Goal: Transaction & Acquisition: Obtain resource

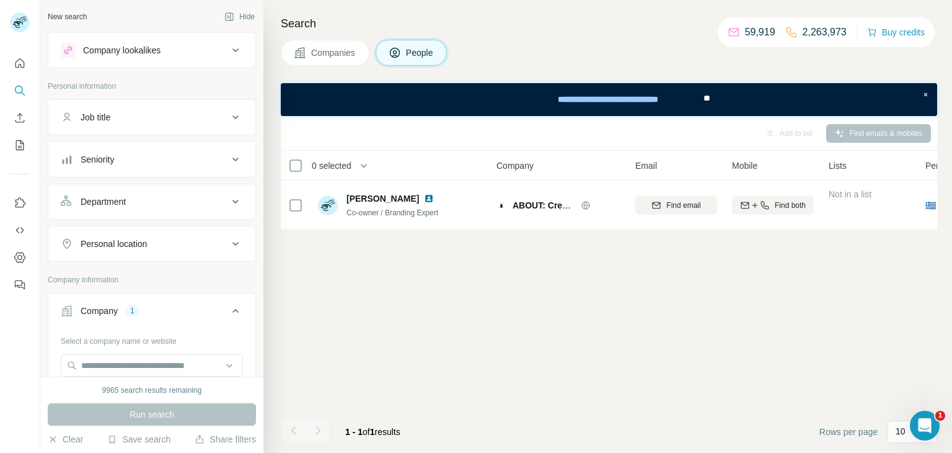
scroll to position [138, 0]
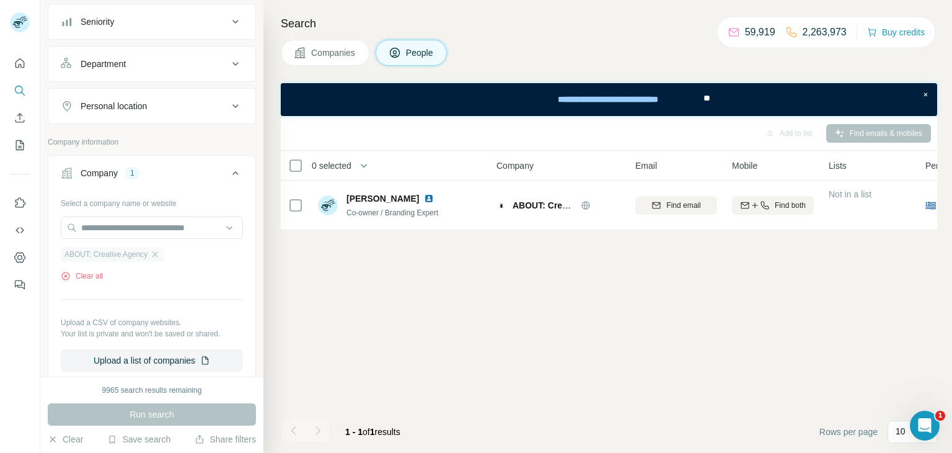
click at [148, 253] on span "ABOUT: Creative Agency" at bounding box center [105, 254] width 83 height 11
click at [160, 254] on icon "button" at bounding box center [155, 254] width 10 height 10
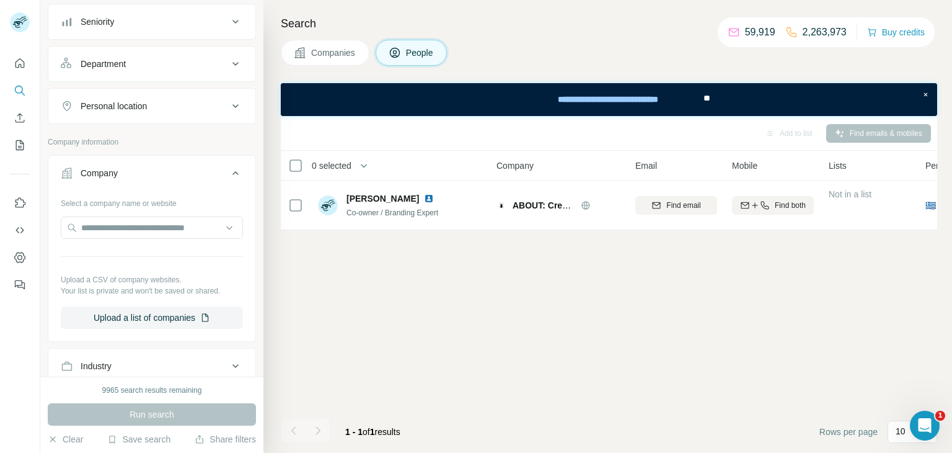
click at [164, 213] on div "Select a company name or website Upload a CSV of company websites. Your list is…" at bounding box center [152, 261] width 182 height 136
click at [173, 236] on input "text" at bounding box center [152, 227] width 182 height 22
click at [182, 231] on input "text" at bounding box center [152, 227] width 182 height 22
type input "**********"
click at [125, 255] on p "Innoveller" at bounding box center [126, 253] width 60 height 12
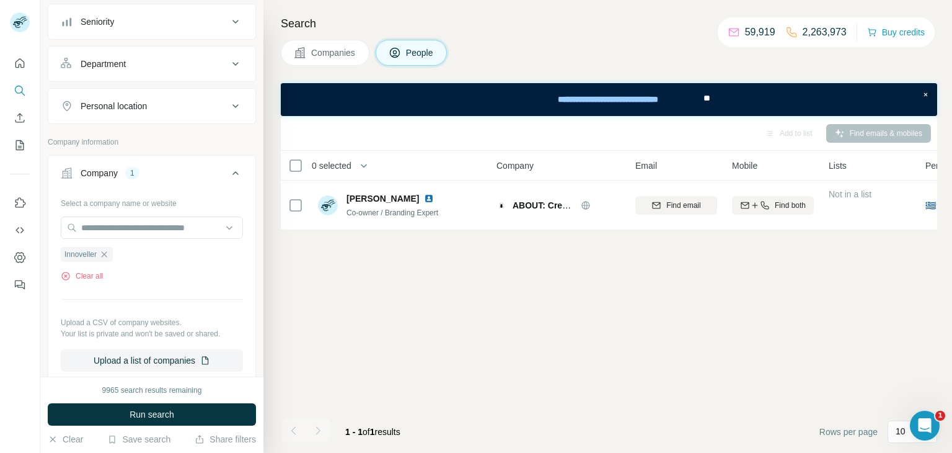
click at [154, 417] on span "Run search" at bounding box center [152, 414] width 45 height 12
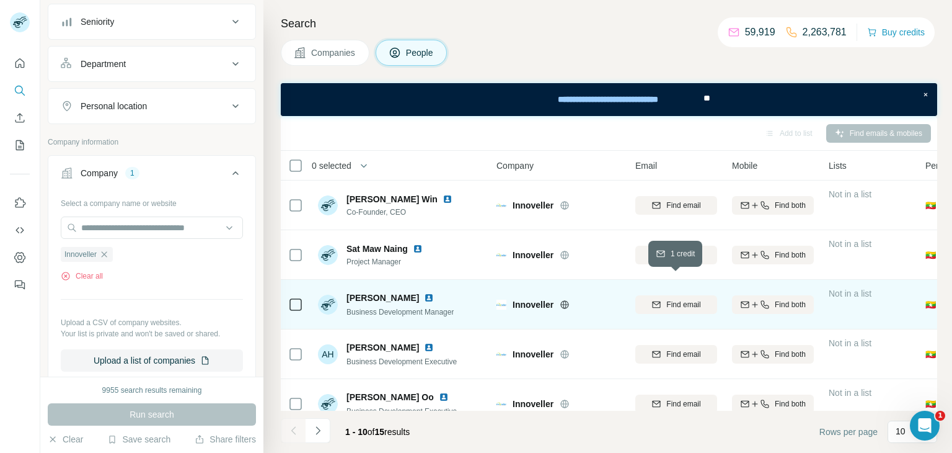
scroll to position [19, 0]
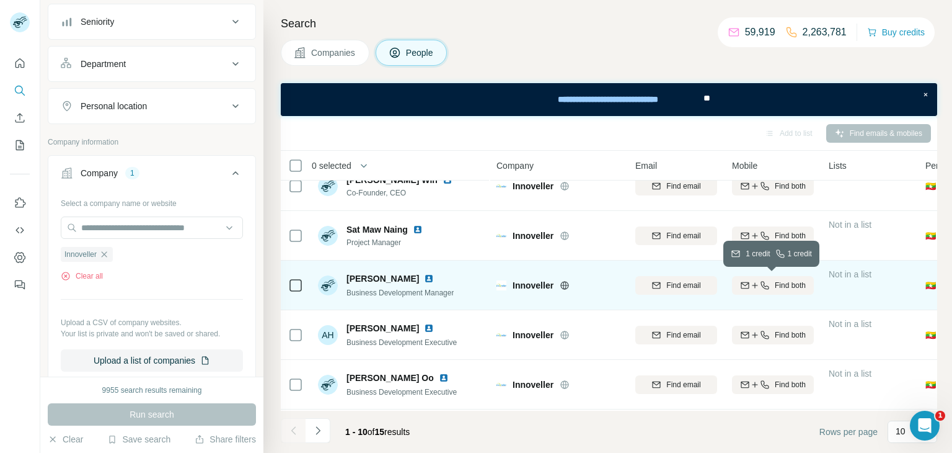
click at [774, 291] on button "Find both" at bounding box center [773, 285] width 82 height 19
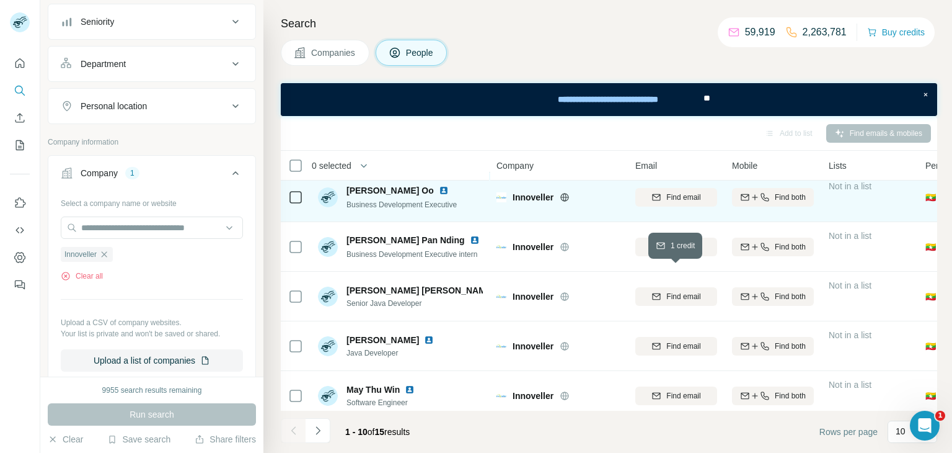
scroll to position [263, 0]
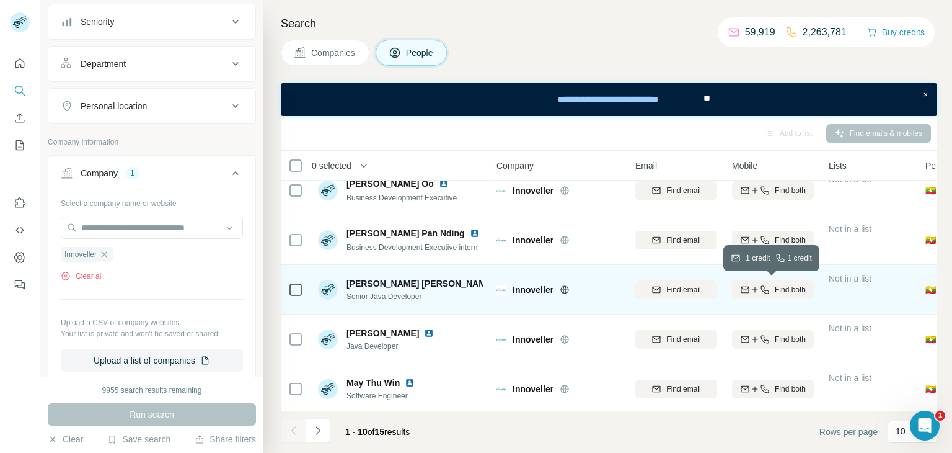
click at [804, 290] on span "Find both" at bounding box center [790, 289] width 31 height 11
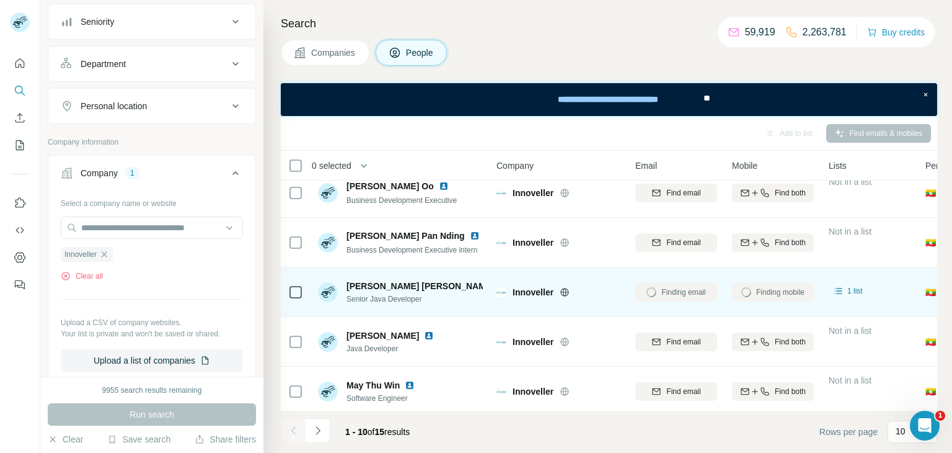
scroll to position [265, 0]
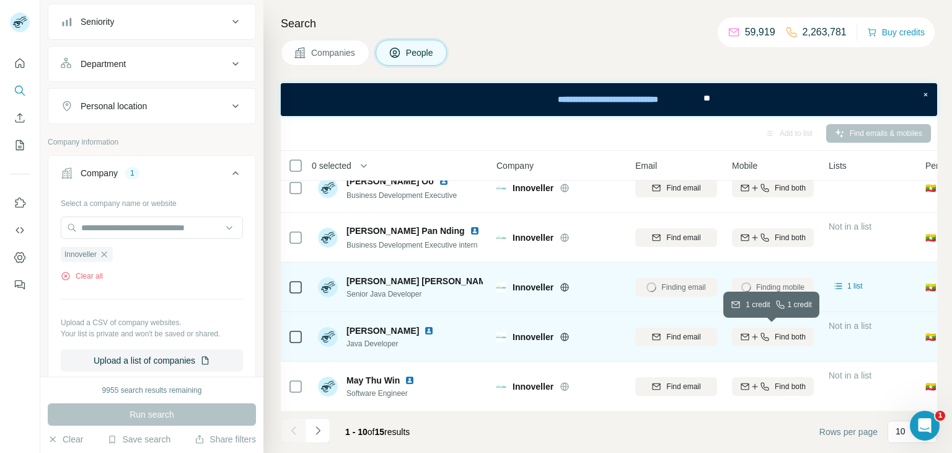
click at [776, 332] on span "Find both" at bounding box center [790, 336] width 31 height 11
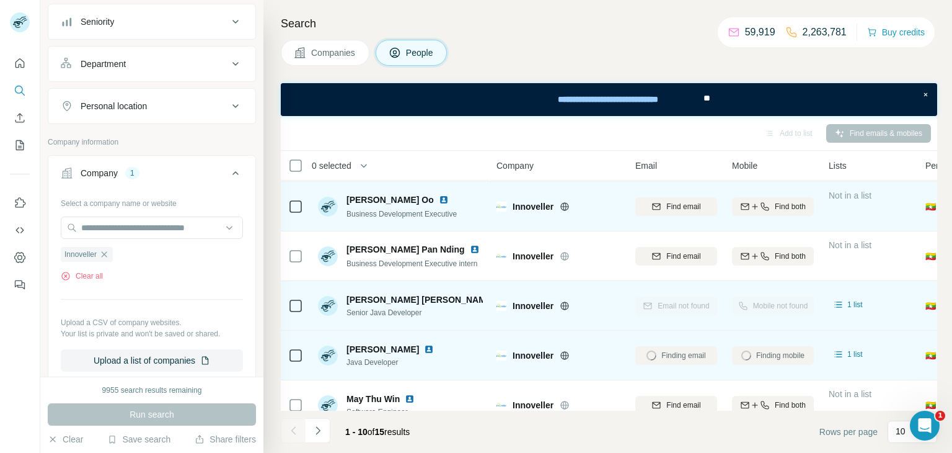
scroll to position [246, 0]
click at [439, 201] on div at bounding box center [446, 200] width 15 height 10
click at [439, 200] on img at bounding box center [444, 200] width 10 height 10
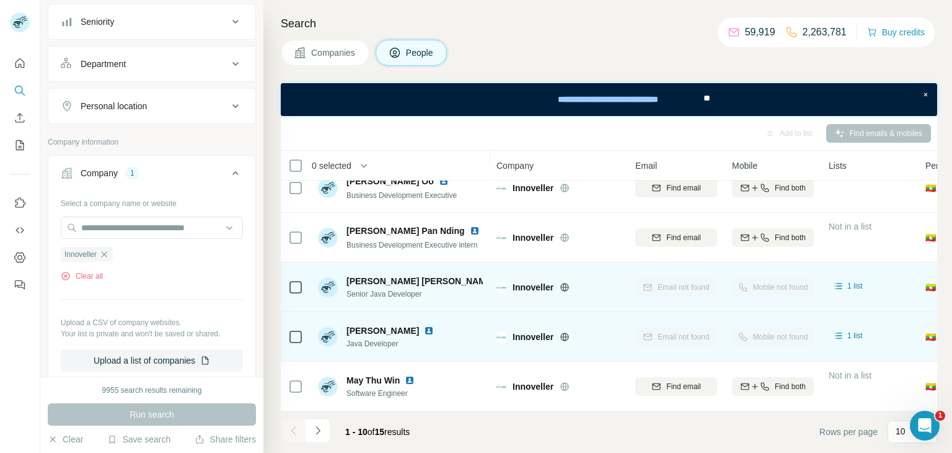
scroll to position [265, 0]
click at [318, 430] on icon "Navigate to next page" at bounding box center [318, 430] width 12 height 12
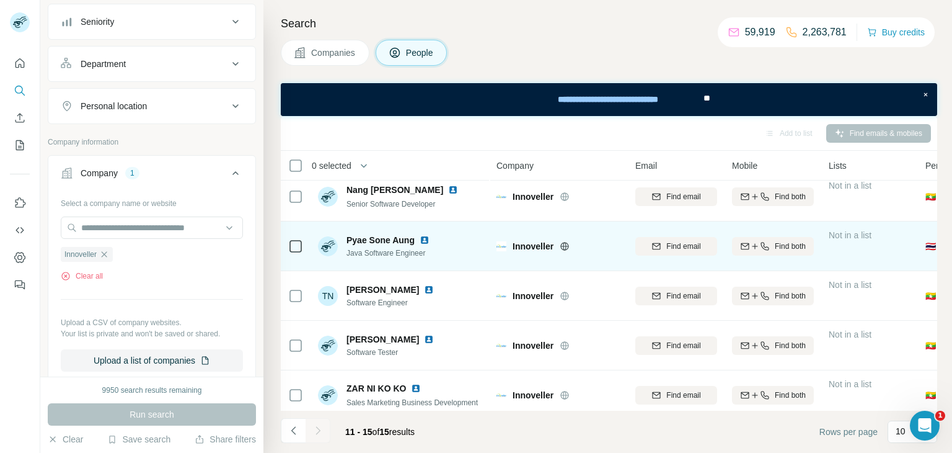
scroll to position [0, 0]
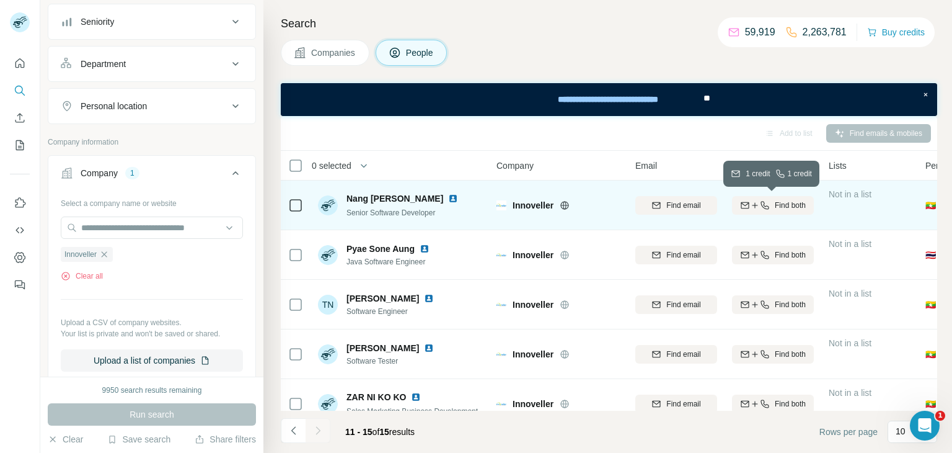
click at [766, 204] on icon "button" at bounding box center [765, 205] width 10 height 10
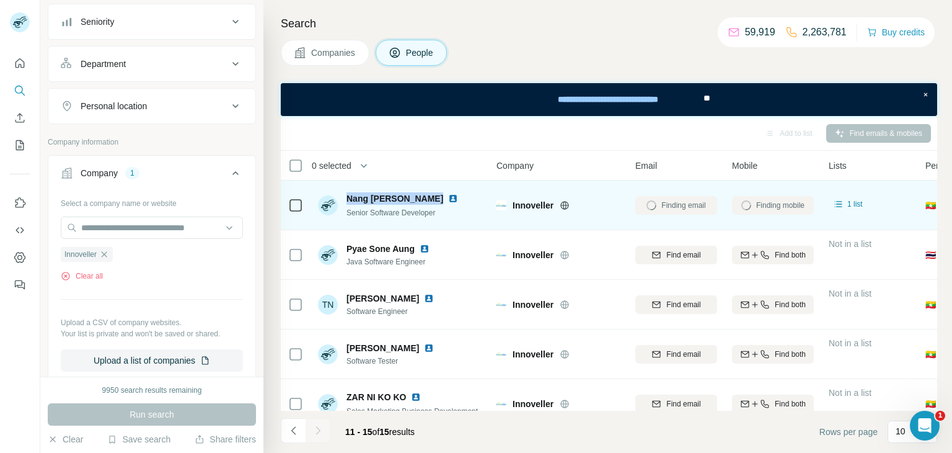
copy span "Nang [PERSON_NAME]"
drag, startPoint x: 430, startPoint y: 199, endPoint x: 347, endPoint y: 198, distance: 83.1
click at [347, 198] on span "Nang [PERSON_NAME]" at bounding box center [395, 198] width 97 height 12
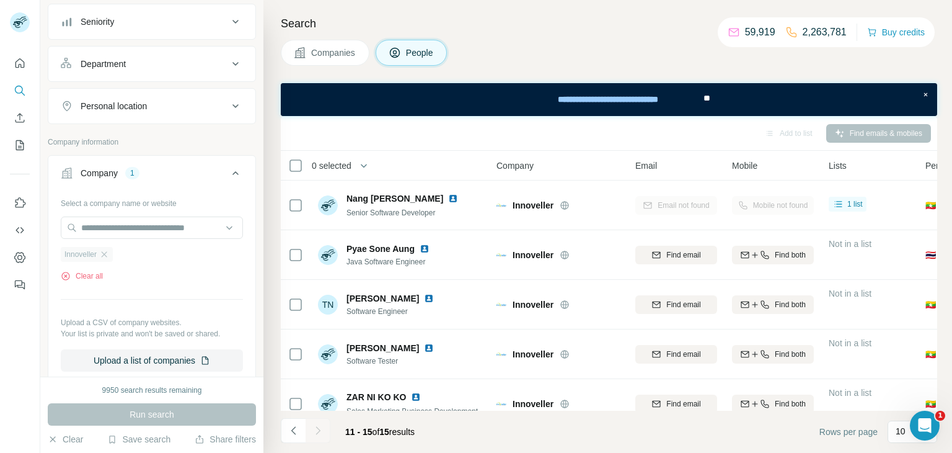
click at [108, 247] on div "Innoveller" at bounding box center [87, 254] width 52 height 15
click at [138, 230] on input "text" at bounding box center [152, 227] width 182 height 22
click at [175, 207] on div "Select a company name or website" at bounding box center [152, 201] width 182 height 16
click at [105, 254] on icon "button" at bounding box center [105, 254] width 6 height 6
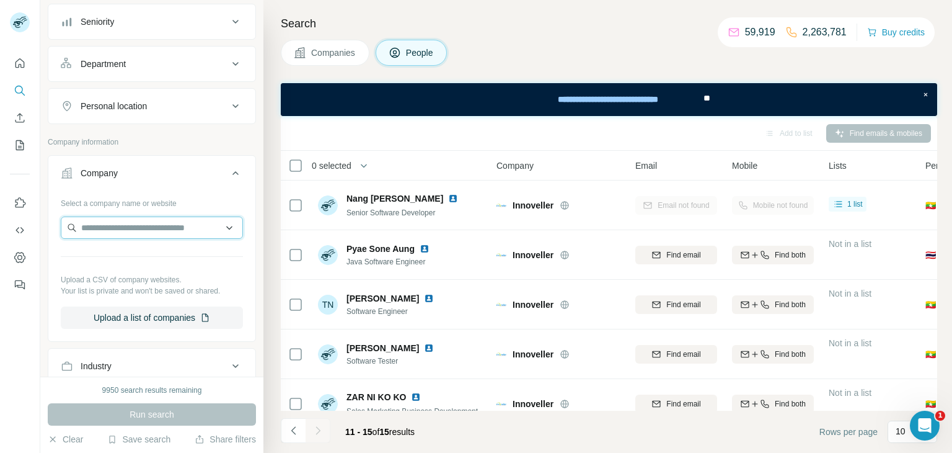
click at [140, 229] on input "text" at bounding box center [152, 227] width 182 height 22
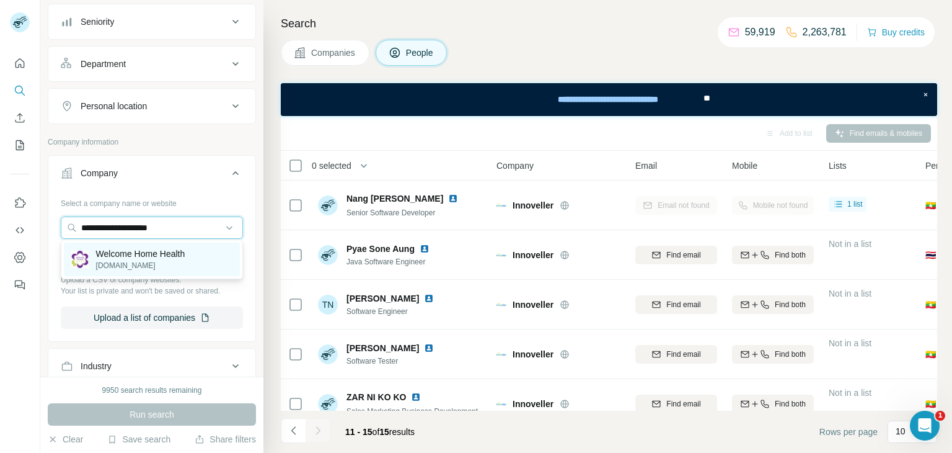
type input "**********"
click at [157, 263] on p "[DOMAIN_NAME]" at bounding box center [140, 265] width 89 height 11
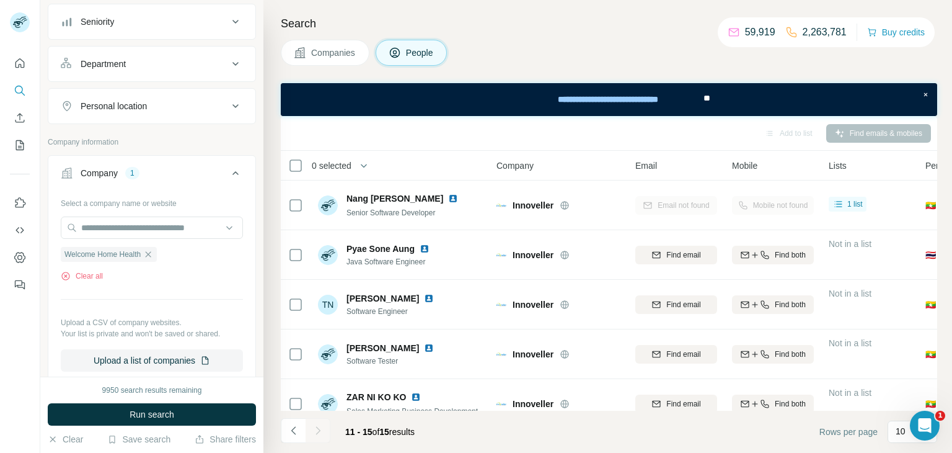
click at [179, 428] on div "9950 search results remaining Run search Clear Save search Share filters" at bounding box center [151, 414] width 223 height 76
click at [179, 411] on button "Run search" at bounding box center [152, 414] width 208 height 22
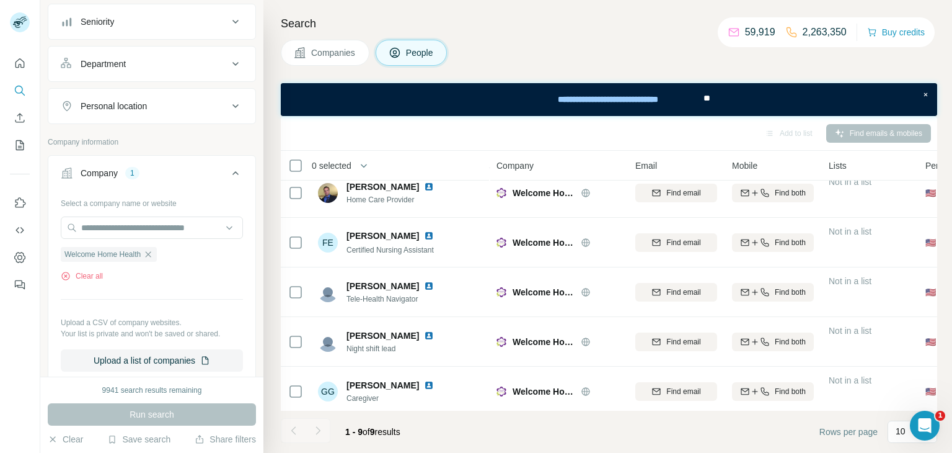
scroll to position [216, 0]
